Goal: Task Accomplishment & Management: Use online tool/utility

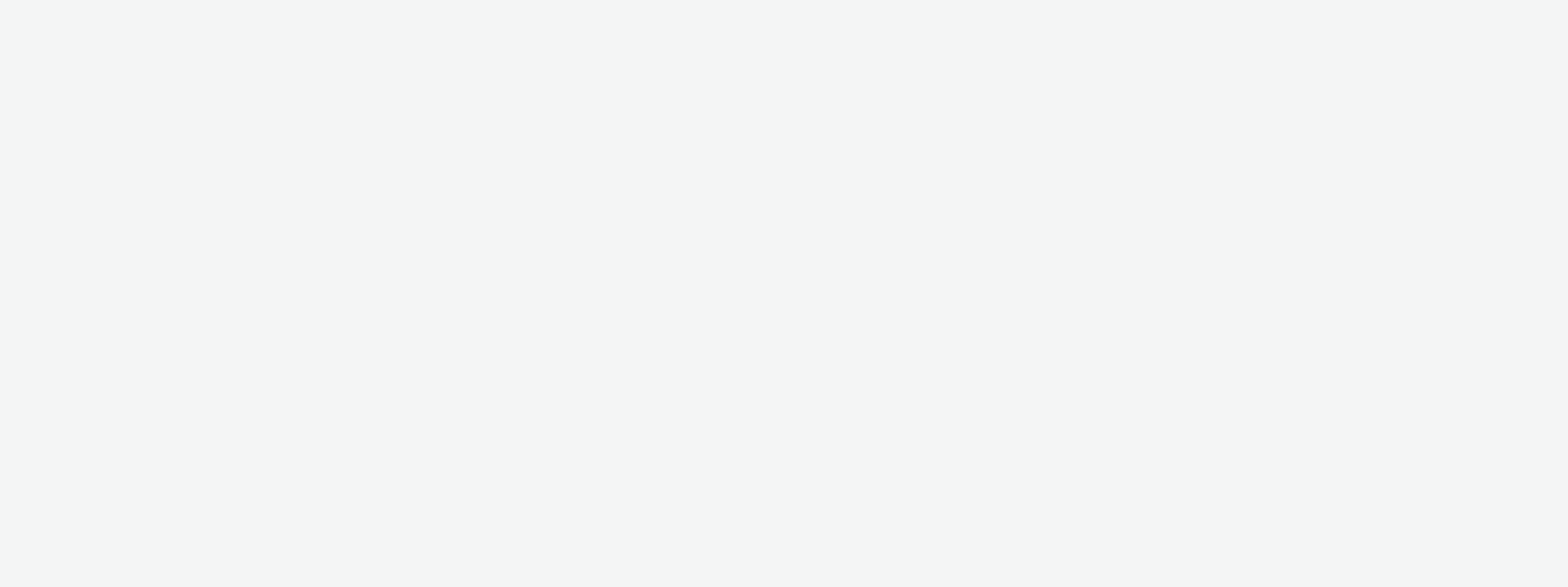
select select "3accb258-2b8e-4def-9b79-8de5f579532c"
select select "524f9a1d-b733-413f-91db-710ee3173a22"
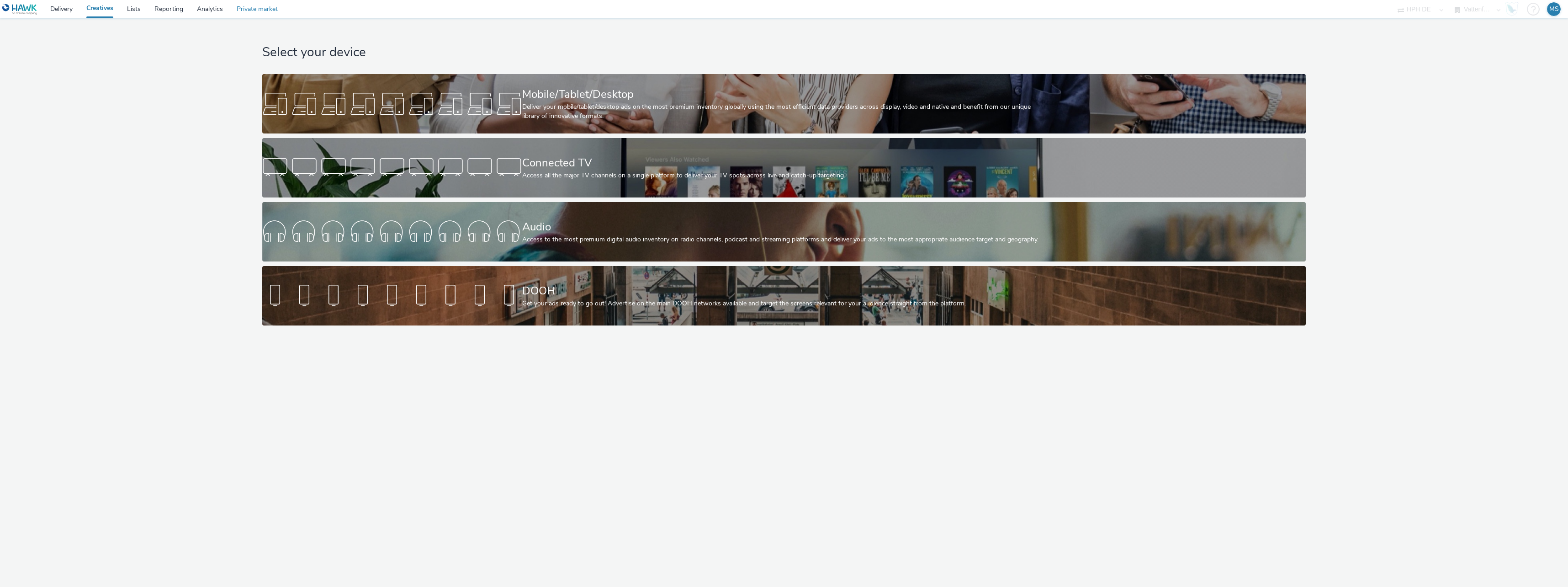
click at [242, 12] on link "Private market" at bounding box center [257, 9] width 55 height 19
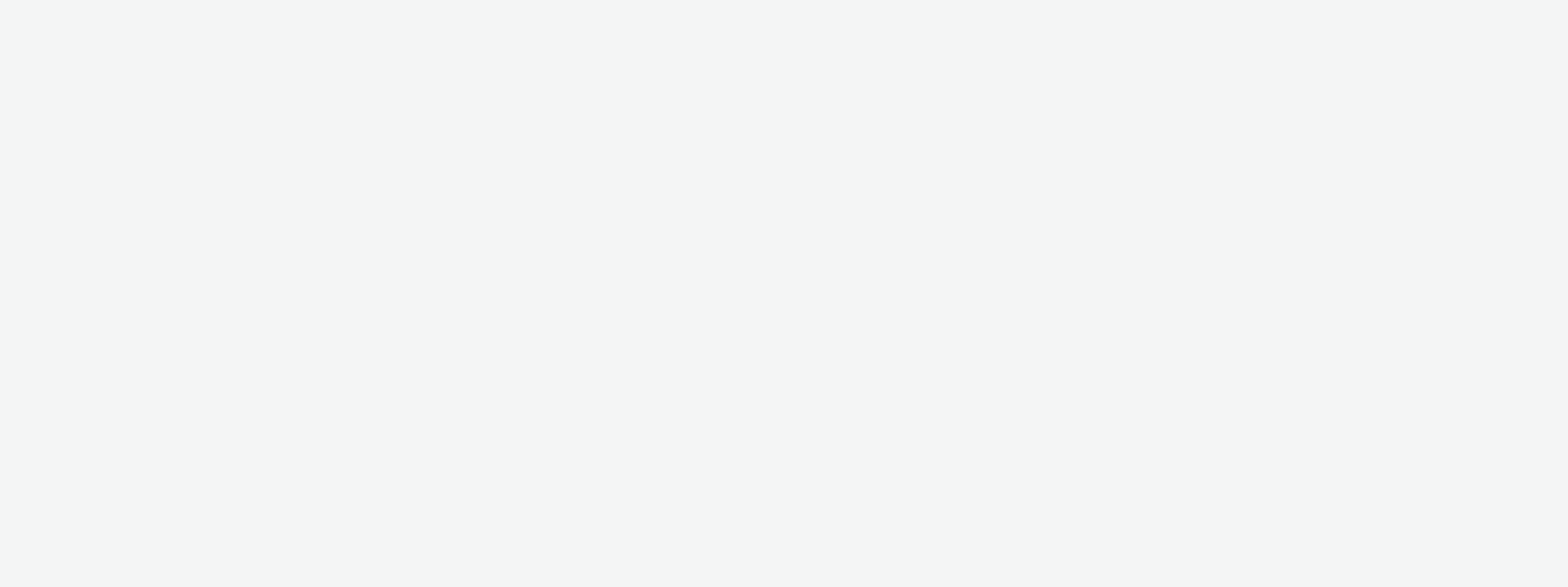
select select "3accb258-2b8e-4def-9b79-8de5f579532c"
select select "524f9a1d-b733-413f-91db-710ee3173a22"
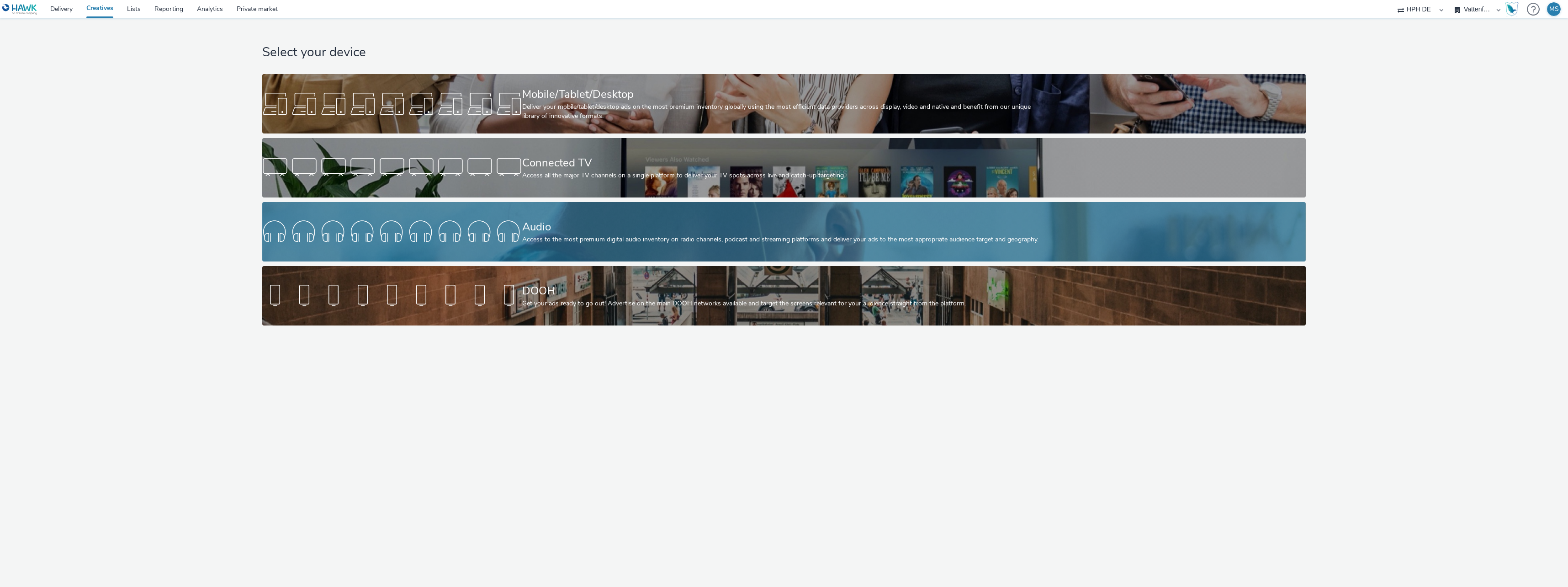
click at [532, 234] on div "Audio" at bounding box center [782, 227] width 520 height 16
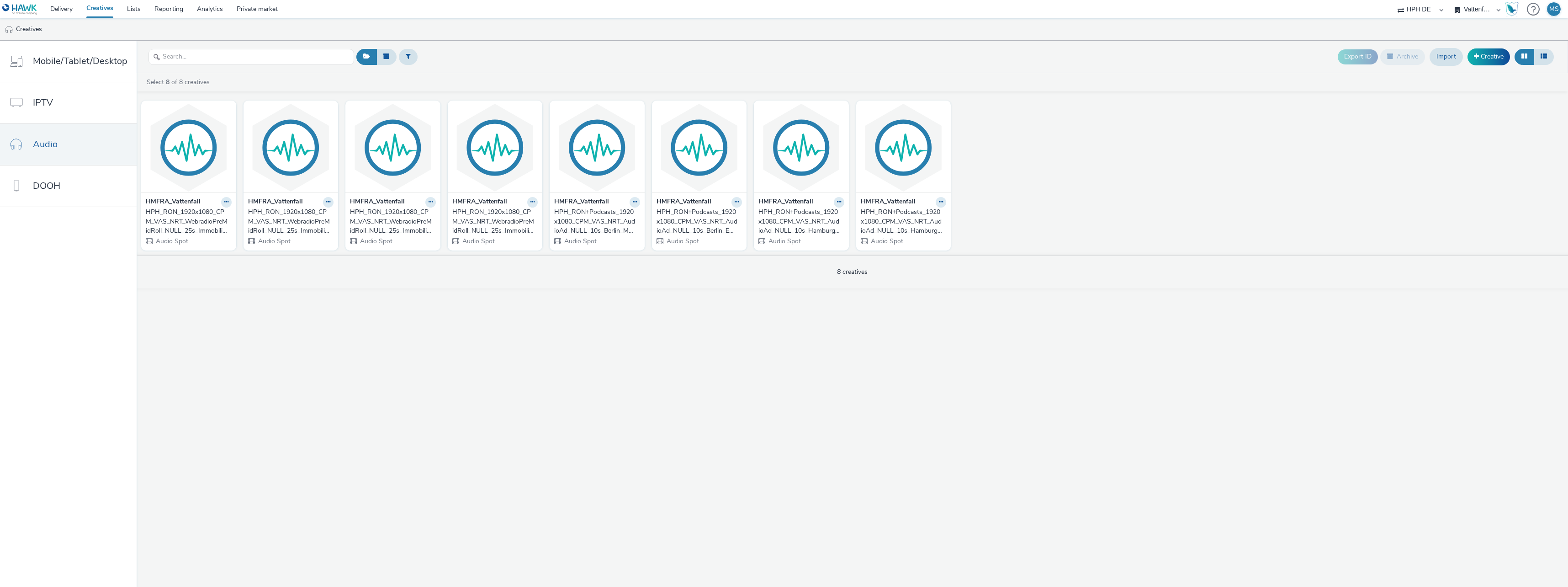
click at [188, 229] on div "HPH_RON_1920x1080_CPM_VAS_NRT_WebradioPreMidRoll_NULL_25s_ImmobilienbesitzerE30…" at bounding box center [186, 221] width 83 height 28
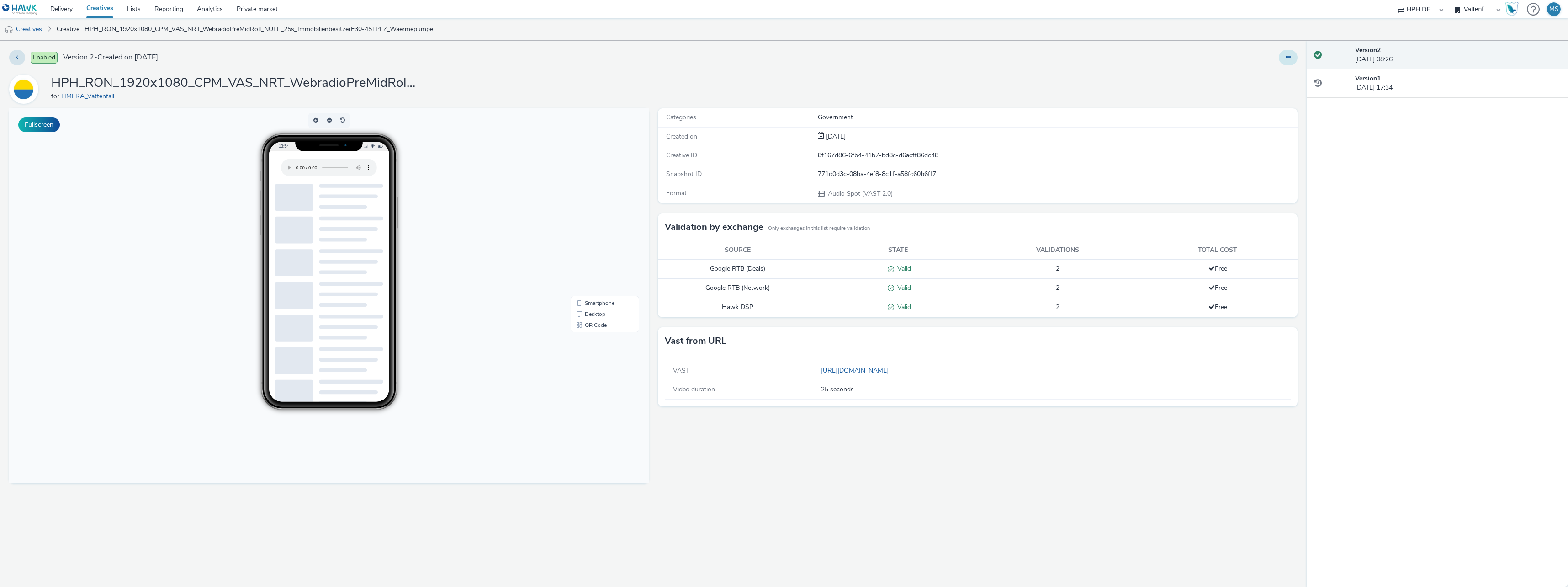
click at [1291, 57] on button at bounding box center [1288, 58] width 19 height 16
click at [1273, 76] on link "Edit" at bounding box center [1263, 75] width 68 height 19
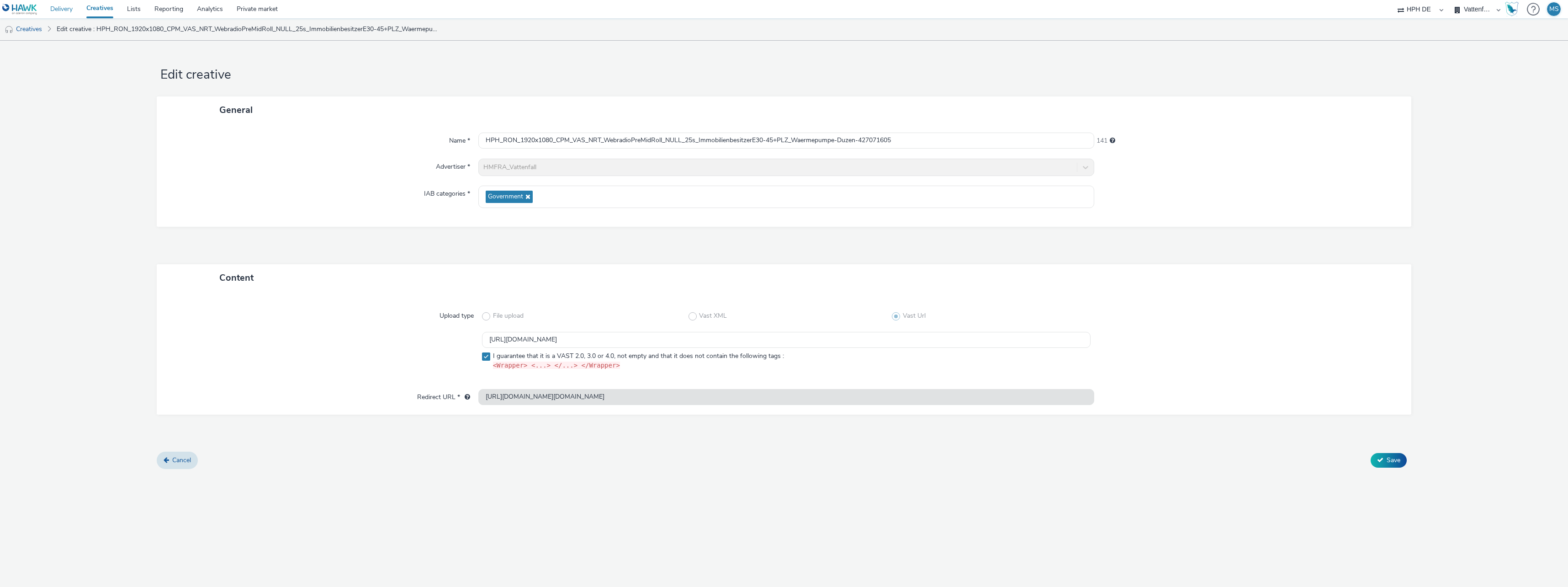
click at [68, 11] on link "Delivery" at bounding box center [61, 9] width 36 height 19
